Goal: Task Accomplishment & Management: Manage account settings

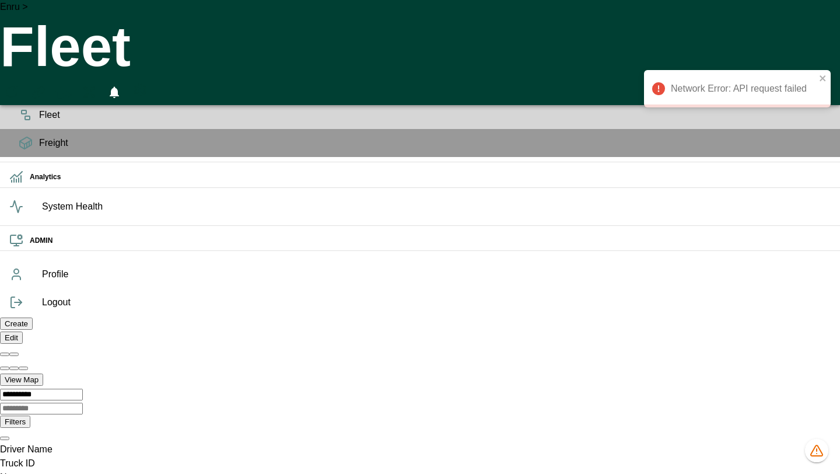
scroll to position [0, 50292]
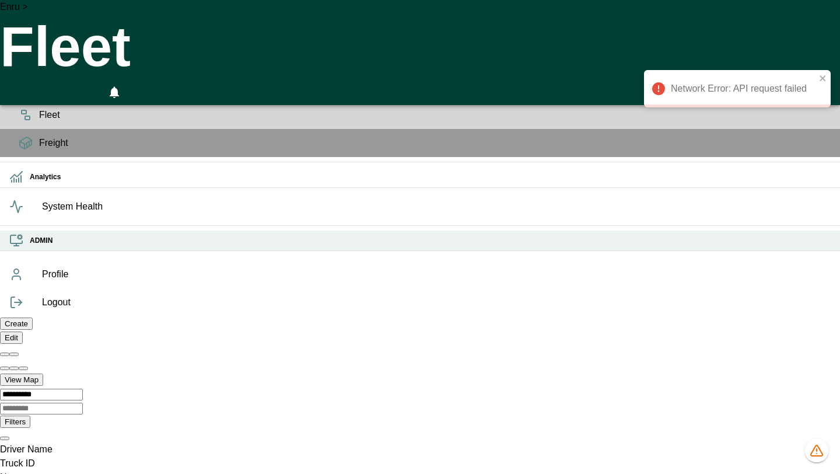
click at [30, 246] on h6 "ADMIN" at bounding box center [430, 240] width 801 height 11
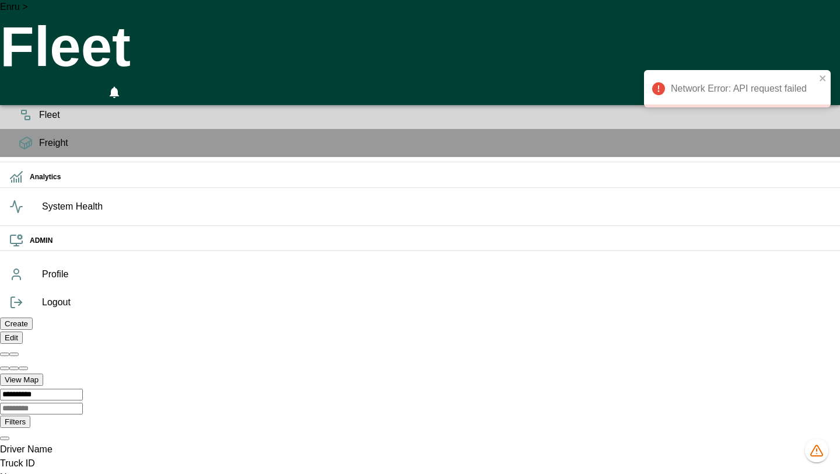
click at [42, 214] on span "System Health" at bounding box center [436, 207] width 789 height 14
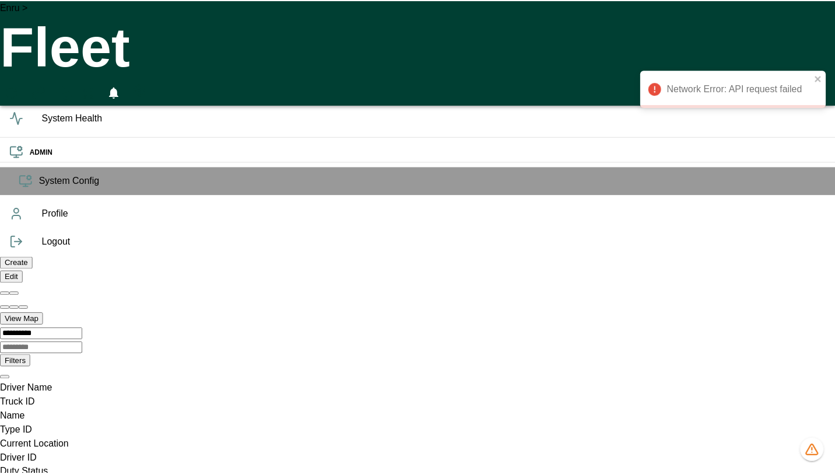
scroll to position [0, 50292]
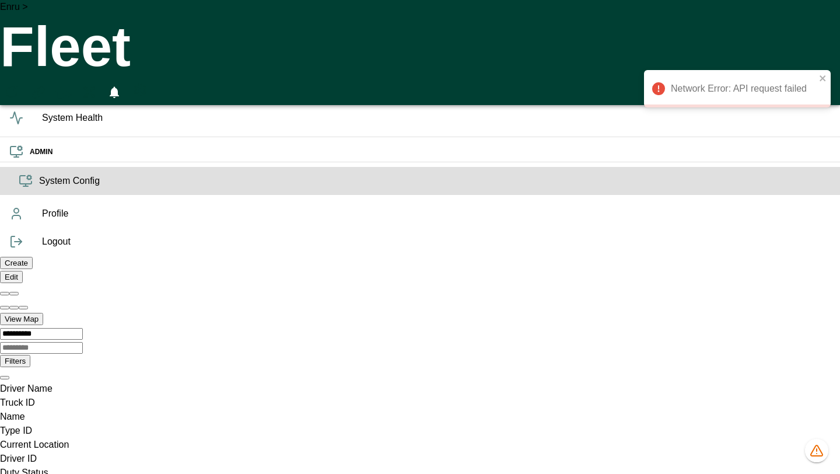
click at [39, 188] on span "System Config" at bounding box center [435, 181] width 792 height 14
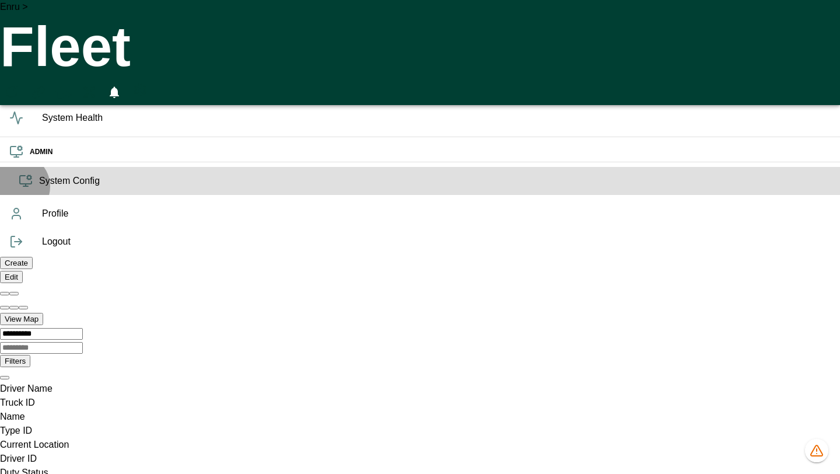
click at [16, 195] on div "System Config" at bounding box center [420, 181] width 840 height 28
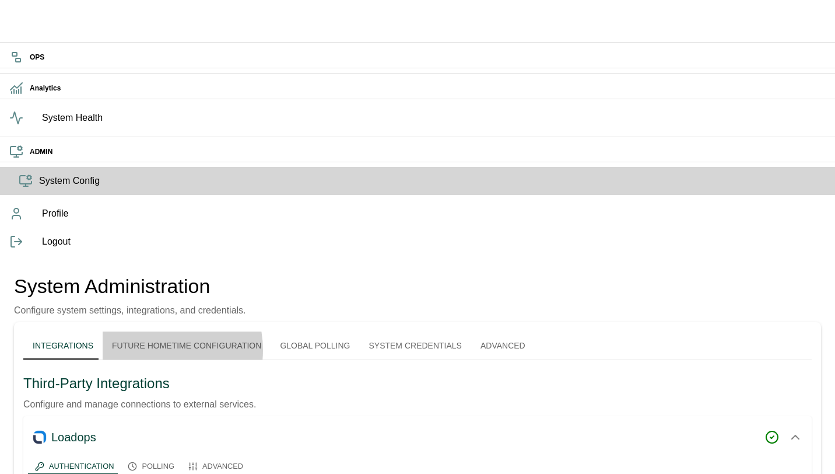
click at [187, 331] on button "Future Hometime Configuration" at bounding box center [187, 345] width 168 height 28
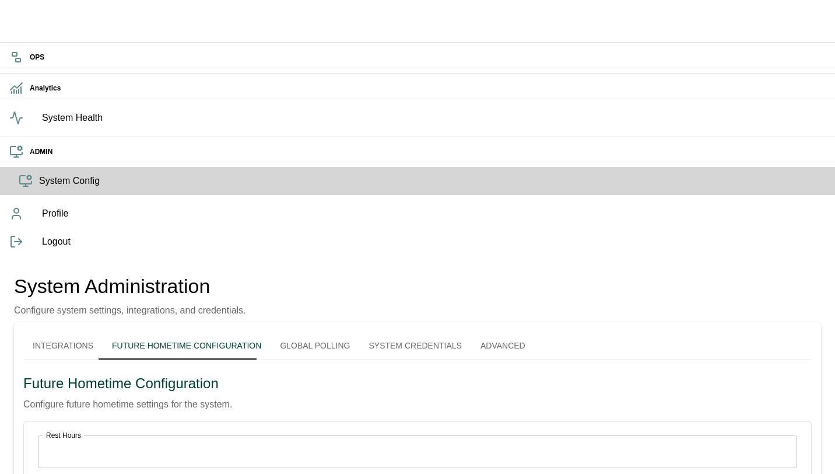
scroll to position [2, 0]
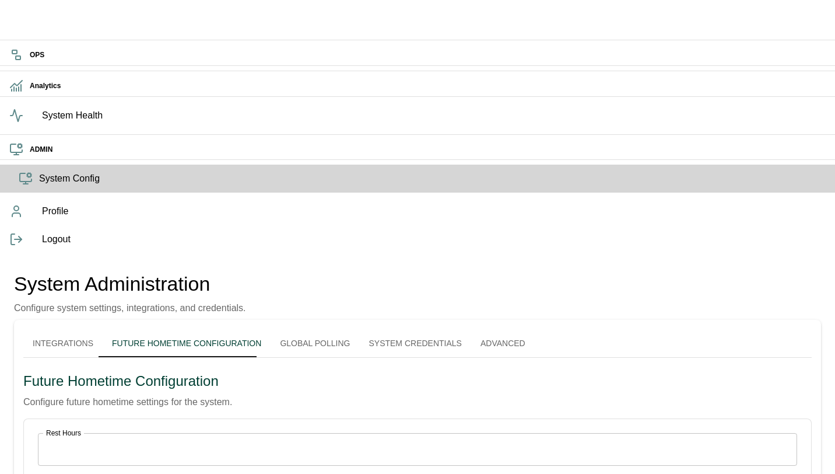
click at [150, 222] on body "OPS Analytics System Health ADMIN System Config Profile Logout System Administr…" at bounding box center [417, 364] width 835 height 732
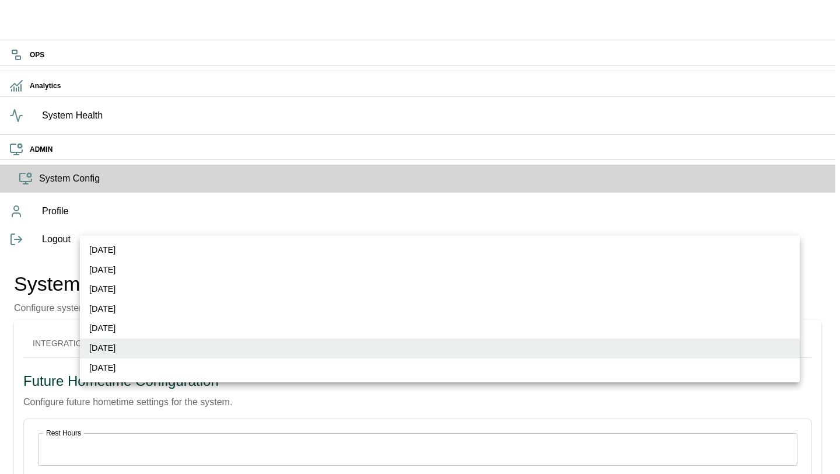
click at [123, 264] on li "[DATE]" at bounding box center [440, 270] width 720 height 20
type input "*"
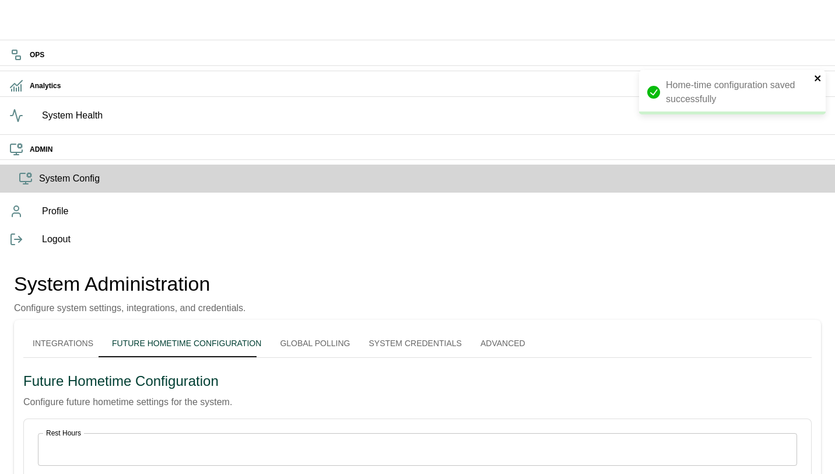
click at [821, 78] on icon "close" at bounding box center [818, 78] width 8 height 9
